Goal: Task Accomplishment & Management: Use online tool/utility

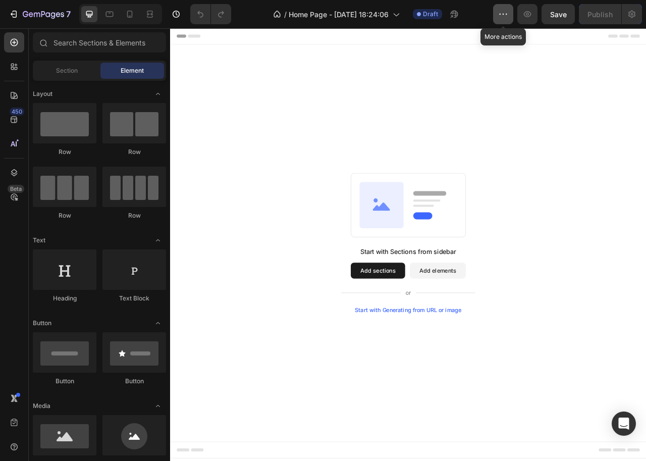
click at [506, 21] on button "button" at bounding box center [503, 14] width 20 height 20
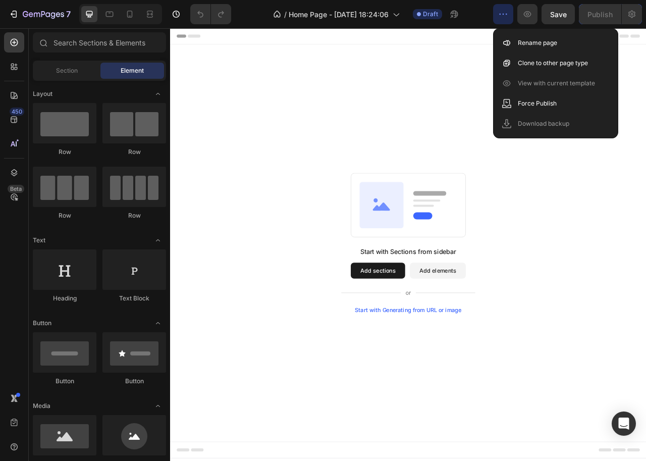
click at [399, 91] on div "Start with Sections from sidebar Add sections Add elements Start with Generatin…" at bounding box center [473, 301] width 606 height 505
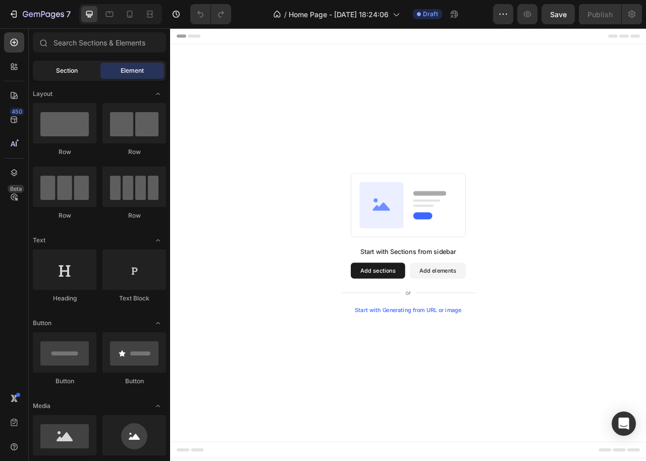
click at [63, 70] on span "Section" at bounding box center [67, 70] width 22 height 9
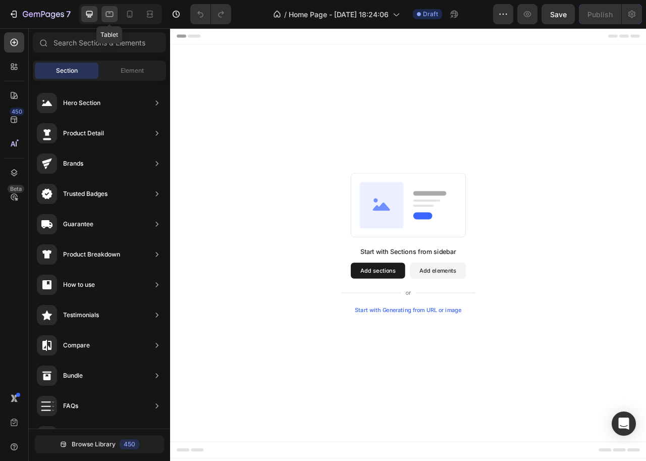
click at [108, 17] on icon at bounding box center [109, 14] width 10 height 10
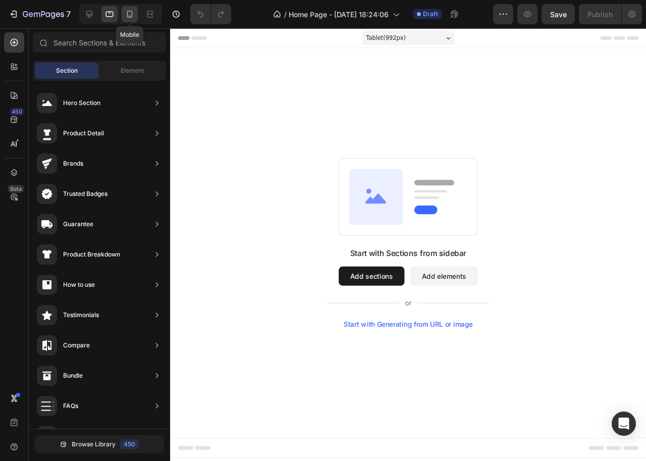
click at [131, 16] on icon at bounding box center [130, 14] width 10 height 10
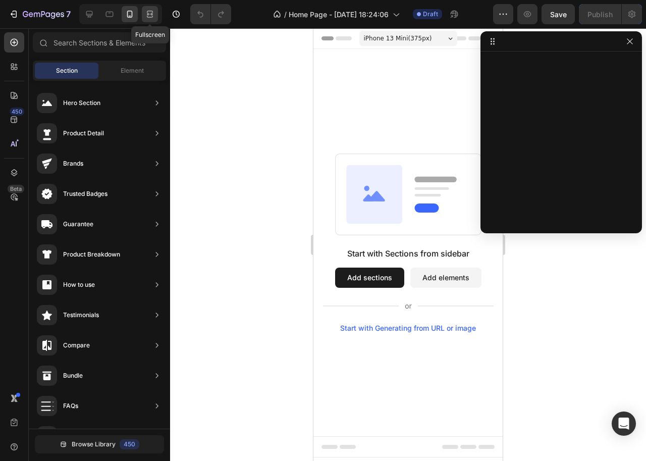
click at [150, 15] on icon at bounding box center [151, 14] width 3 height 3
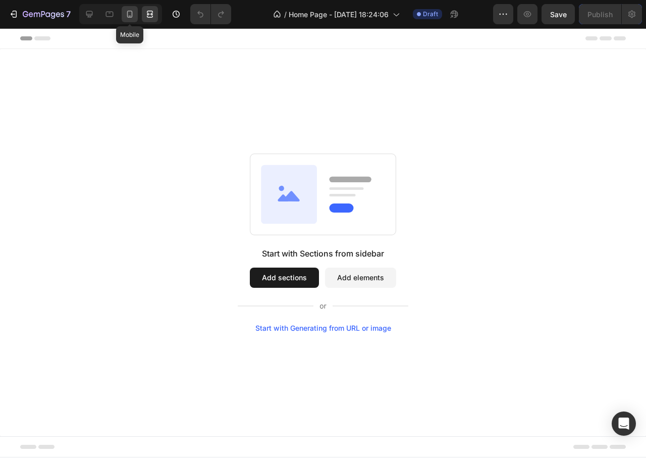
click at [128, 14] on icon at bounding box center [130, 14] width 6 height 7
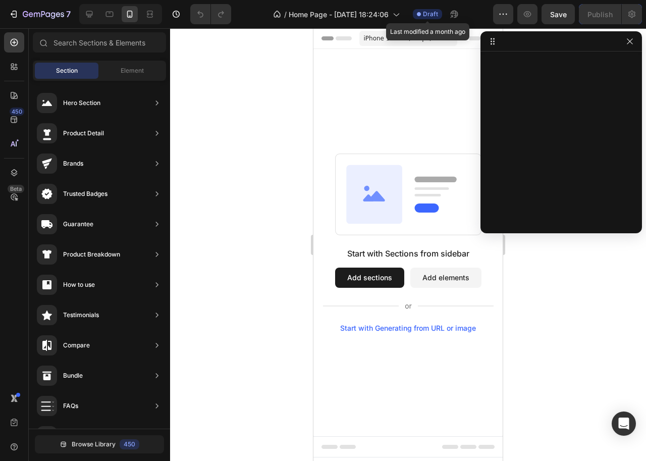
click at [427, 11] on span "Draft" at bounding box center [430, 14] width 15 height 9
click at [502, 10] on icon "button" at bounding box center [503, 14] width 10 height 10
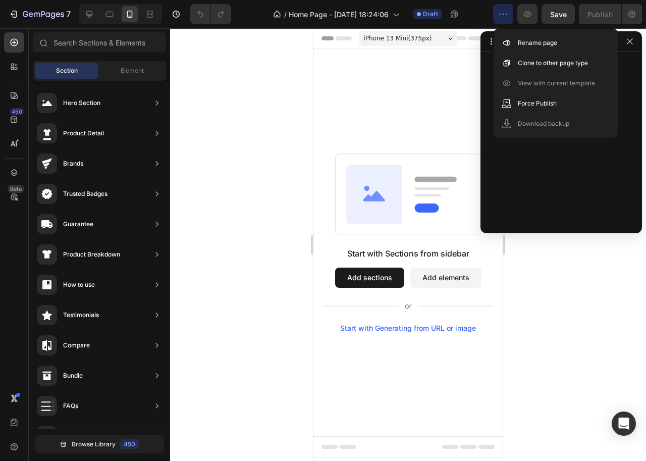
click at [502, 10] on icon "button" at bounding box center [503, 14] width 10 height 10
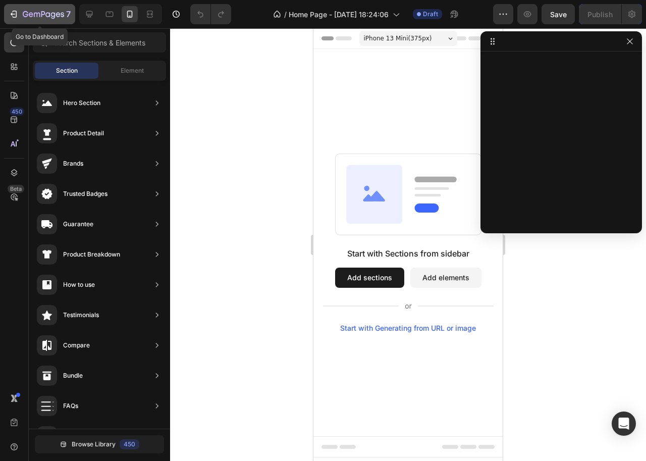
click at [34, 15] on icon "button" at bounding box center [37, 15] width 6 height 5
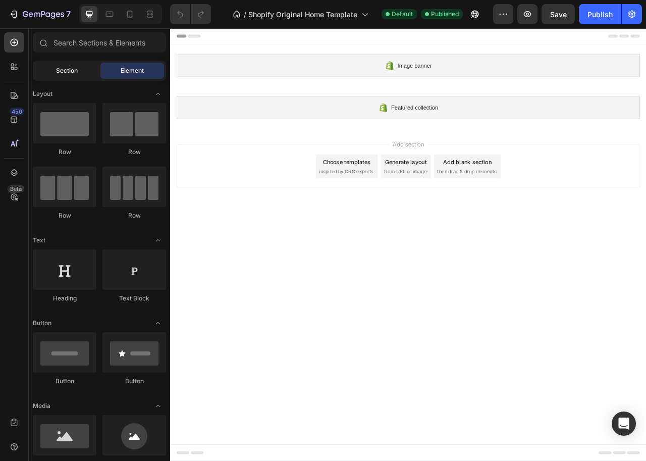
click at [77, 72] on span "Section" at bounding box center [67, 70] width 22 height 9
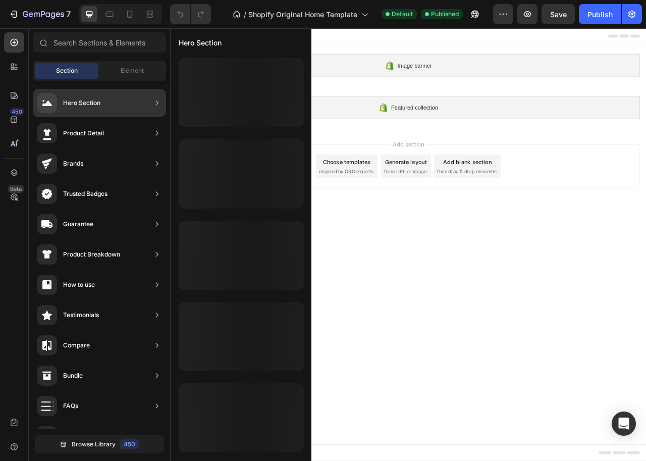
click at [226, 139] on div at bounding box center [241, 173] width 125 height 69
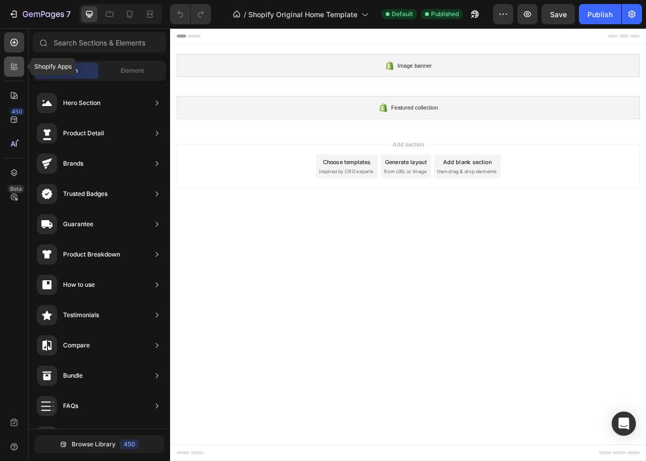
click at [14, 66] on icon at bounding box center [14, 67] width 10 height 10
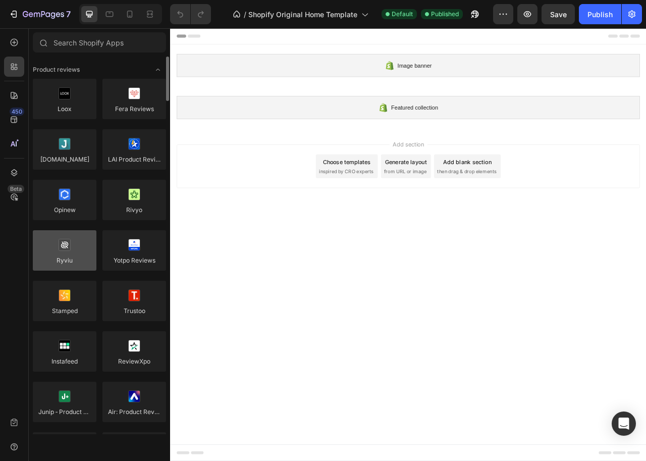
click at [55, 259] on div at bounding box center [65, 250] width 64 height 40
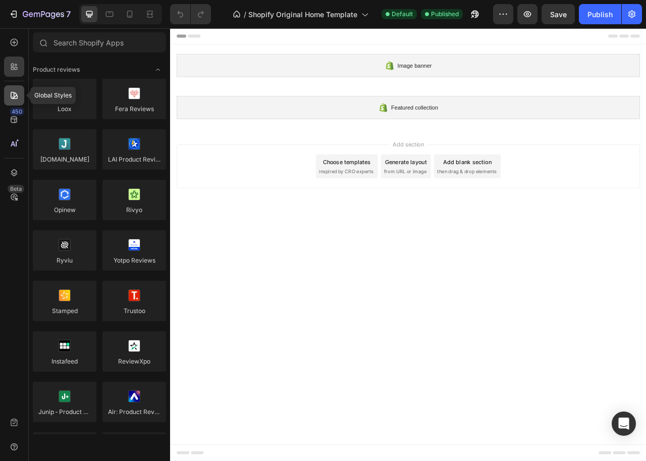
click at [15, 92] on icon at bounding box center [14, 95] width 10 height 10
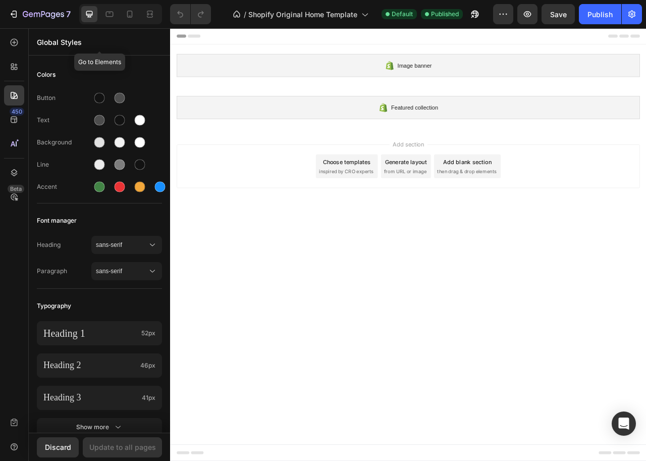
click at [65, 46] on p "Global Styles" at bounding box center [99, 42] width 125 height 11
click at [15, 37] on div at bounding box center [14, 42] width 20 height 20
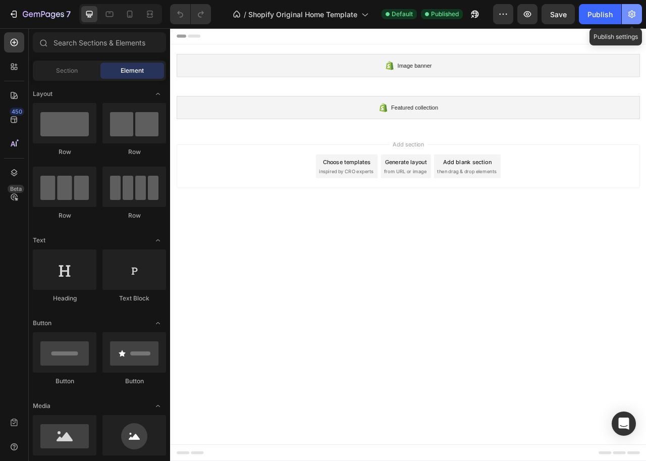
click at [641, 14] on button "button" at bounding box center [632, 14] width 20 height 20
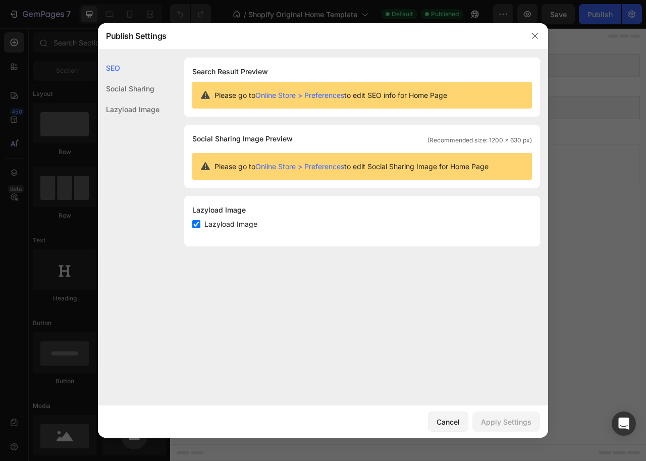
click at [122, 99] on div "Social Sharing" at bounding box center [129, 109] width 62 height 21
click at [123, 106] on div "Lazyload Image" at bounding box center [129, 109] width 62 height 21
click at [534, 35] on icon "button" at bounding box center [535, 36] width 8 height 8
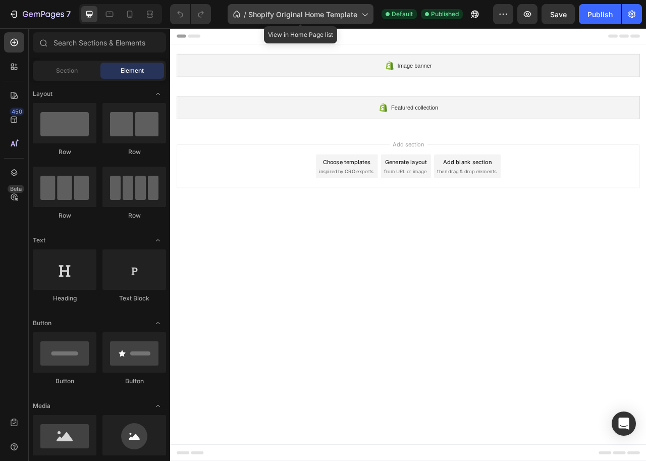
click at [364, 11] on icon at bounding box center [364, 14] width 10 height 10
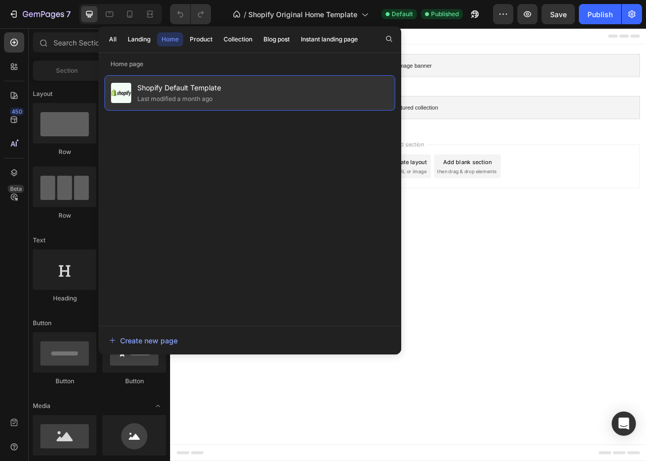
click at [254, 96] on div "Shopify Default Template Last modified a month ago" at bounding box center [249, 92] width 291 height 35
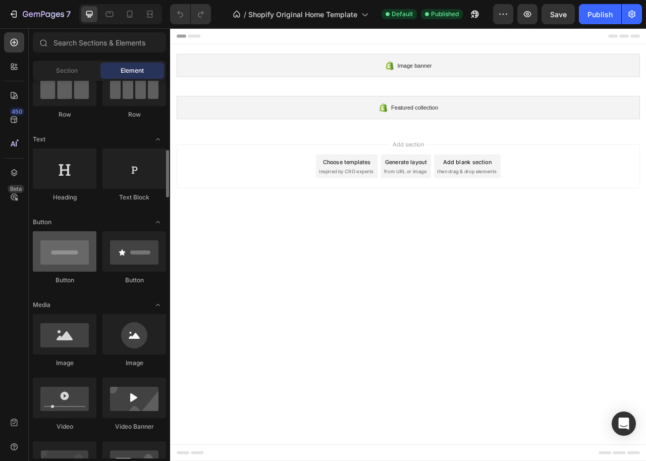
scroll to position [151, 0]
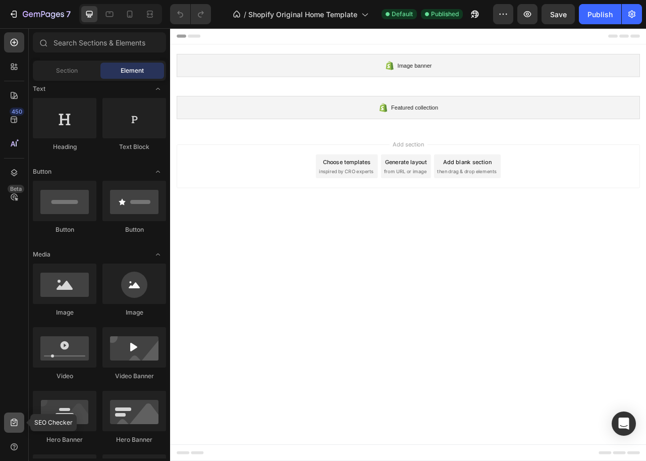
click at [13, 426] on icon at bounding box center [14, 422] width 10 height 10
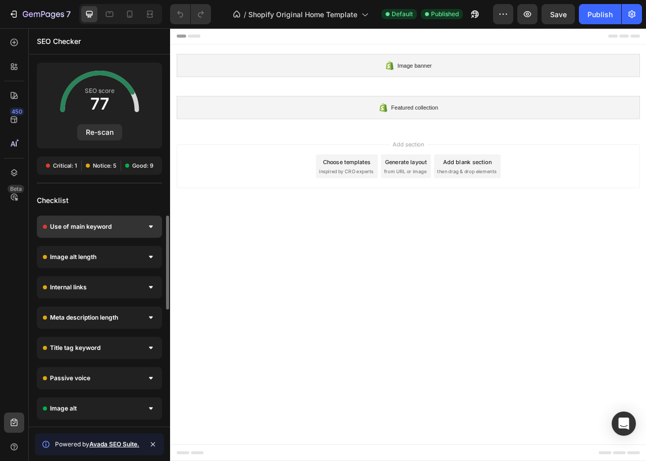
click at [90, 229] on span "Use of main keyword" at bounding box center [81, 227] width 62 height 10
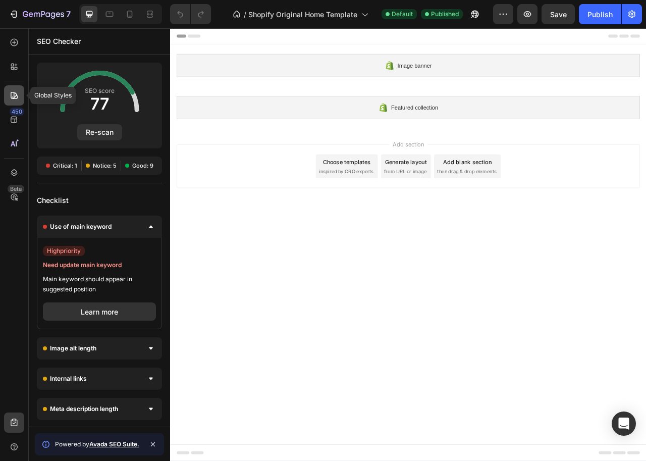
click at [18, 100] on icon at bounding box center [14, 95] width 10 height 10
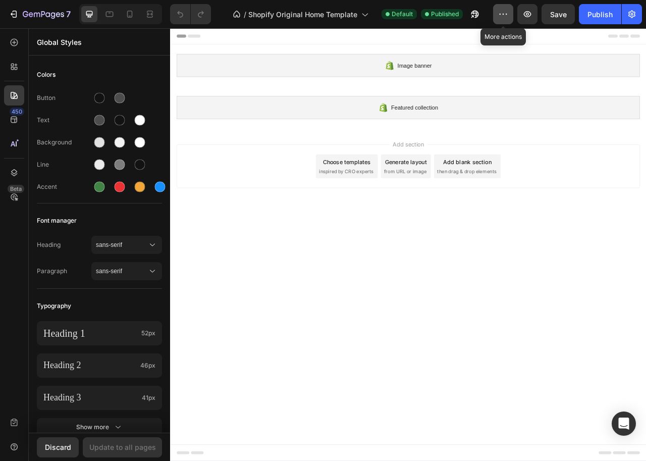
click at [503, 14] on icon "button" at bounding box center [504, 14] width 2 height 1
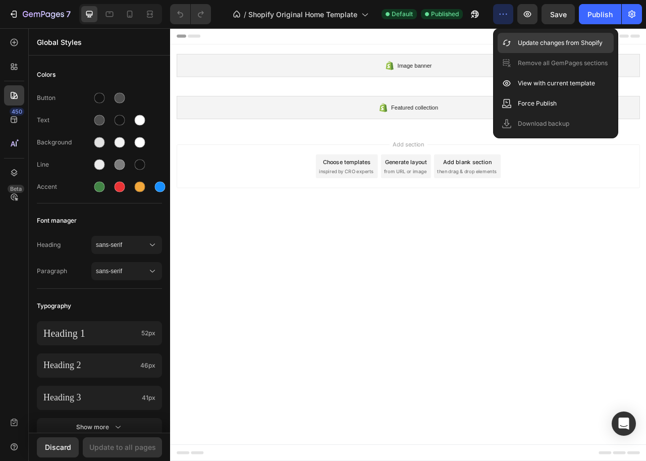
click at [544, 44] on p "Update changes from Shopify" at bounding box center [560, 43] width 85 height 10
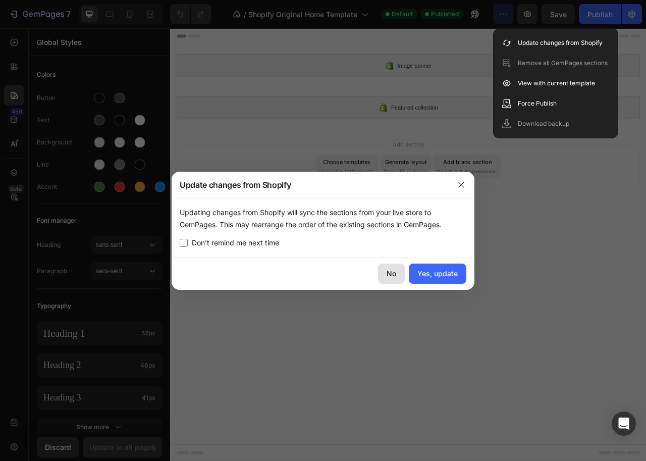
click at [382, 274] on button "No" at bounding box center [391, 273] width 27 height 20
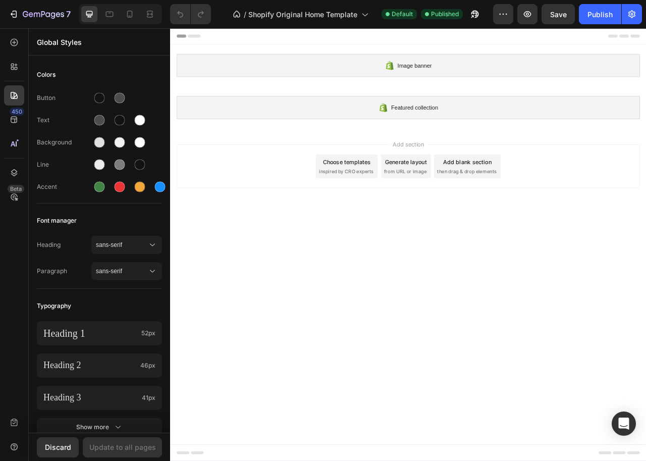
click at [399, 211] on span "inspired by CRO experts" at bounding box center [393, 210] width 69 height 9
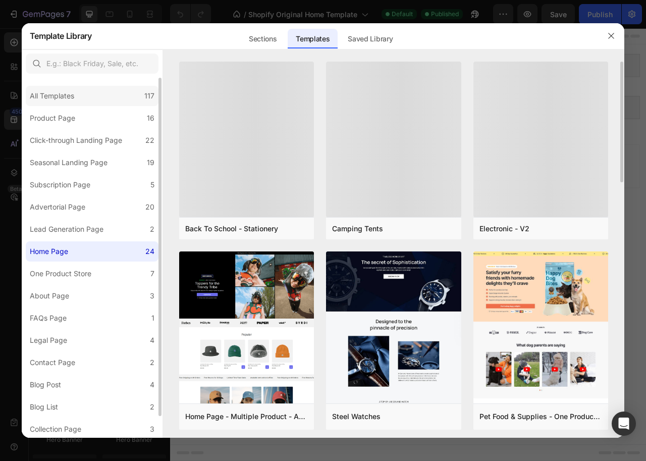
click at [86, 97] on div "All Templates 117" at bounding box center [92, 96] width 133 height 20
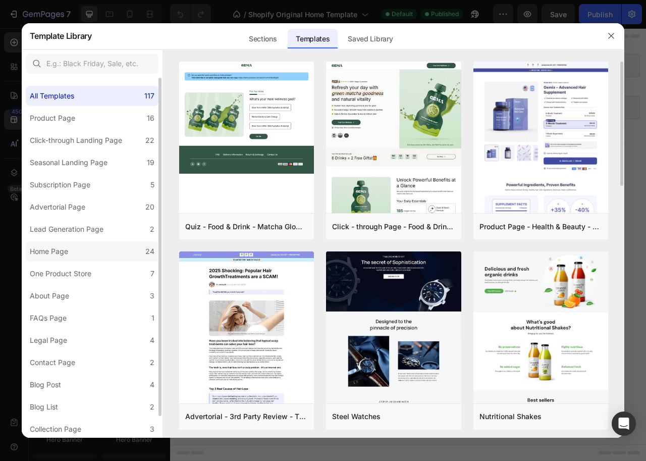
click at [83, 248] on label "Home Page 24" at bounding box center [92, 251] width 133 height 20
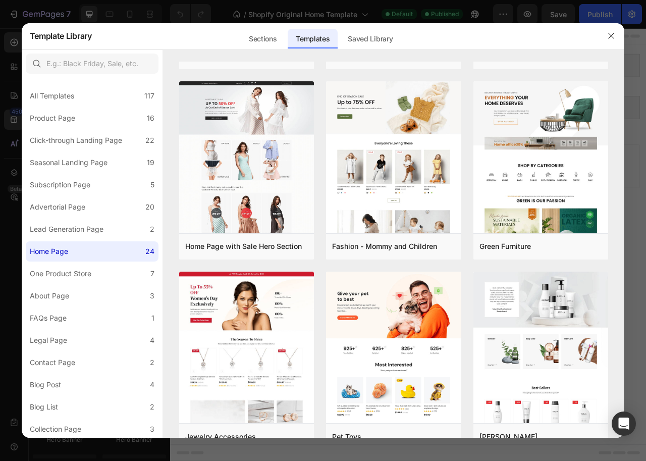
scroll to position [298, 0]
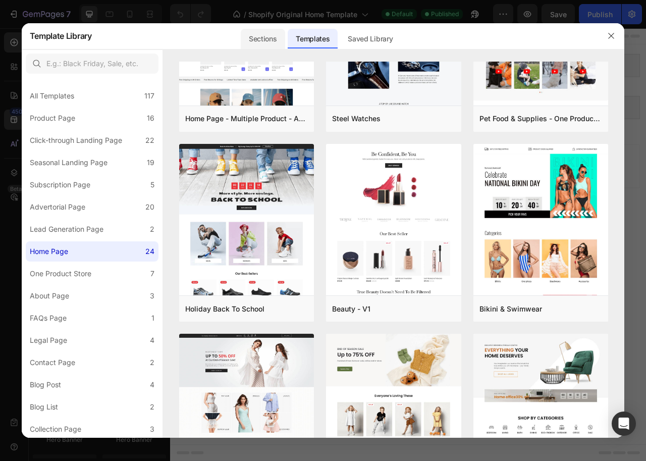
click at [260, 38] on div "Sections" at bounding box center [263, 39] width 44 height 20
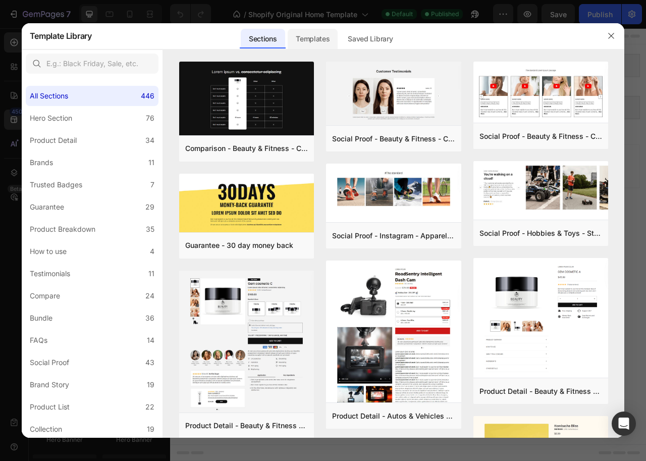
click at [322, 34] on div "Templates" at bounding box center [313, 39] width 50 height 20
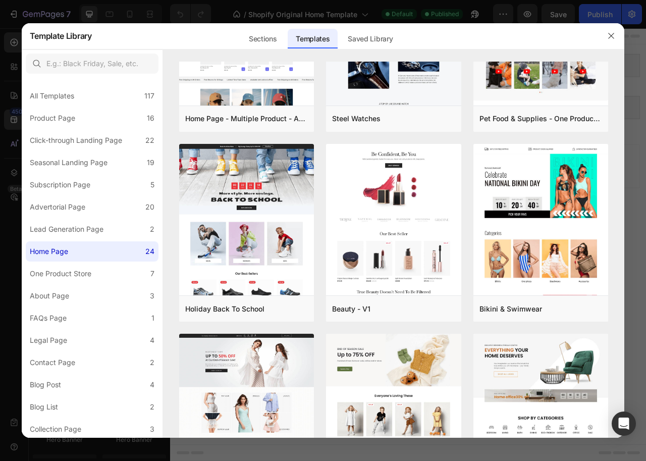
scroll to position [0, 0]
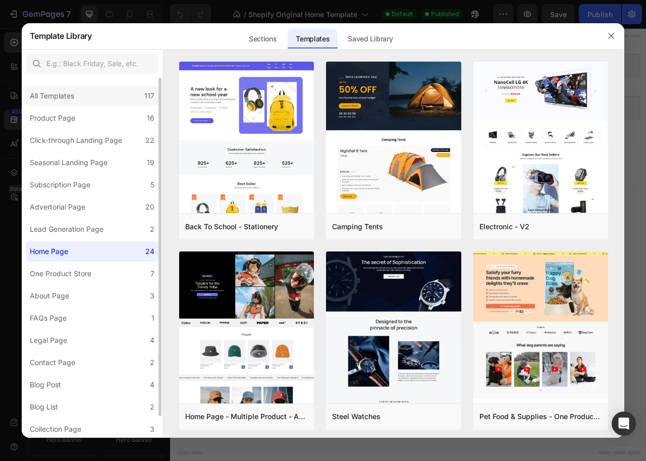
click at [67, 97] on div "All Templates" at bounding box center [52, 96] width 44 height 12
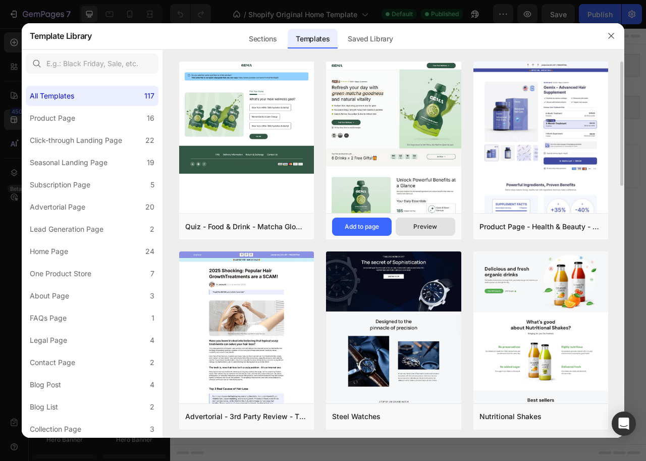
click at [413, 228] on button "Preview" at bounding box center [426, 226] width 60 height 18
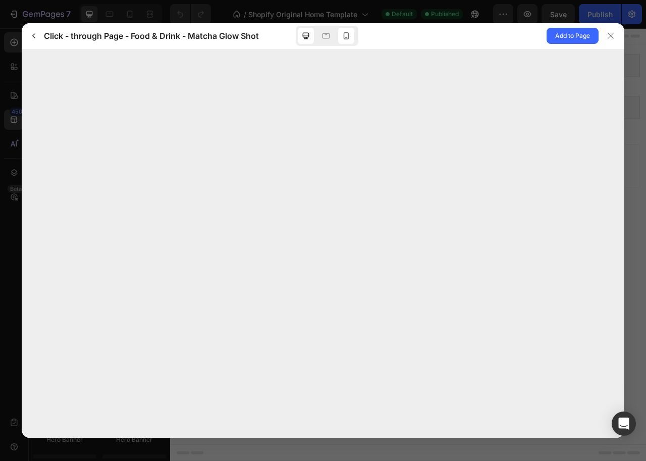
click at [345, 39] on icon at bounding box center [347, 35] width 6 height 7
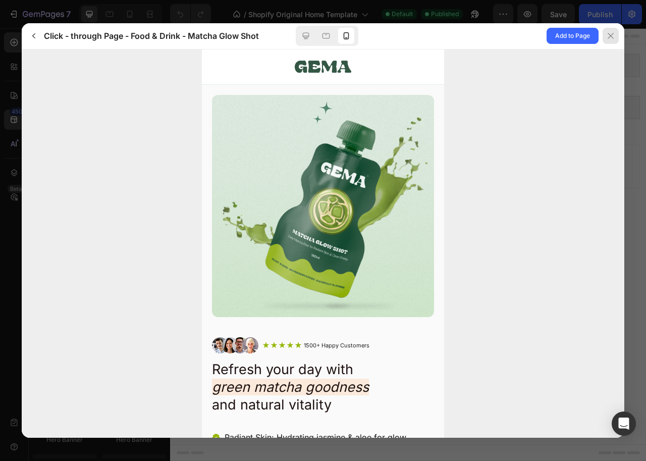
click at [610, 37] on icon at bounding box center [611, 36] width 6 height 6
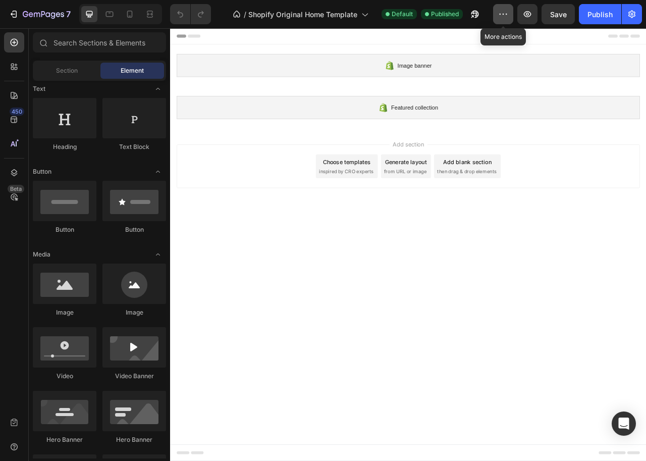
click at [508, 14] on button "button" at bounding box center [503, 14] width 20 height 20
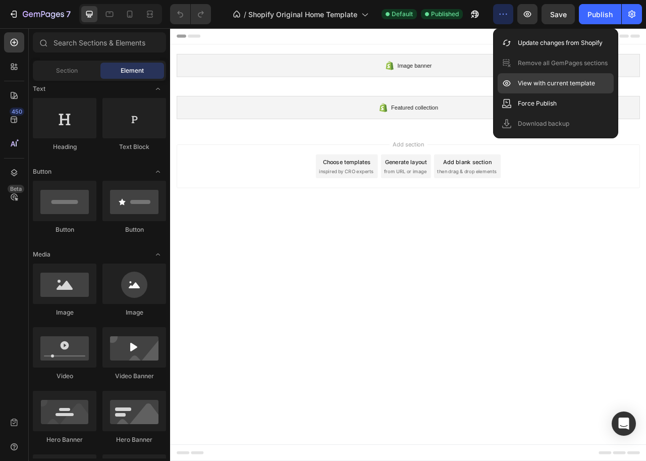
click at [529, 84] on p "View with current template" at bounding box center [556, 83] width 77 height 10
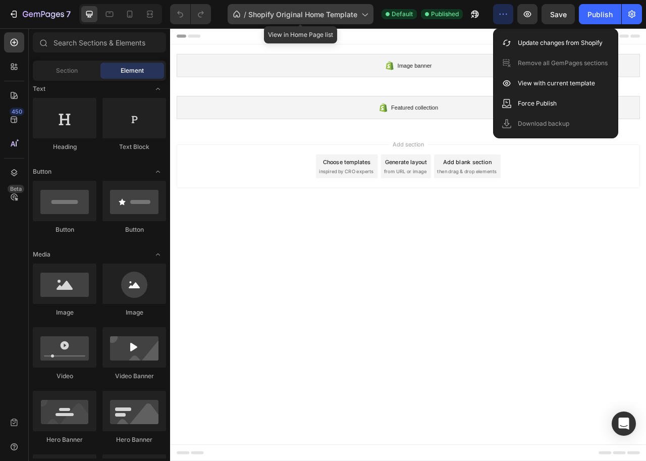
click at [363, 16] on icon at bounding box center [364, 14] width 10 height 10
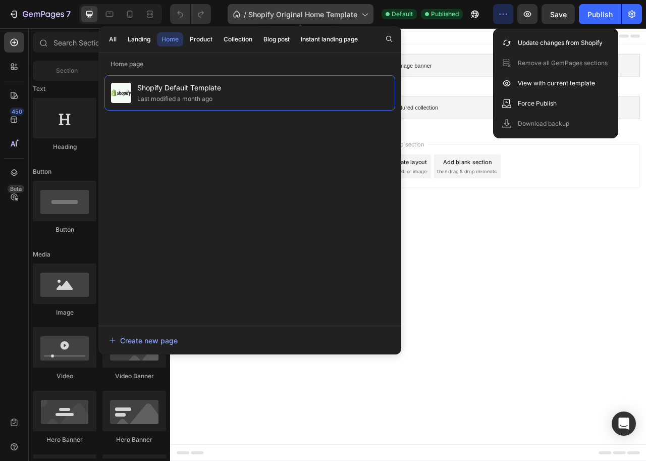
click at [363, 16] on icon at bounding box center [364, 14] width 10 height 10
